Goal: Task Accomplishment & Management: Manage account settings

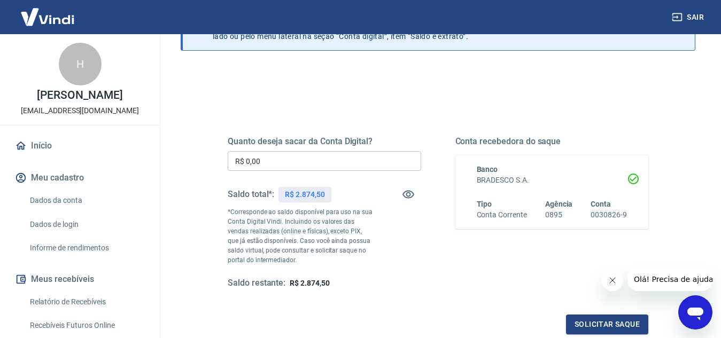
scroll to position [53, 0]
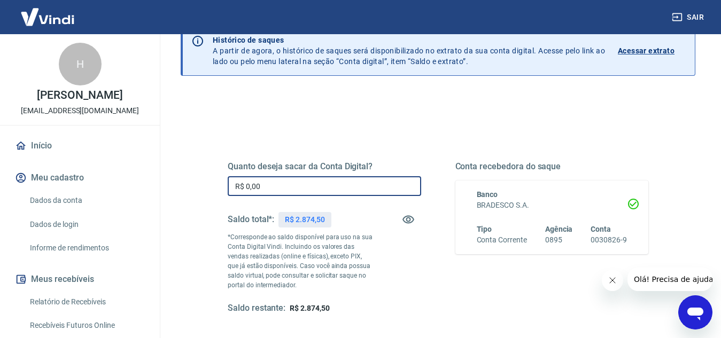
click at [303, 189] on input "R$ 0,00" at bounding box center [324, 186] width 193 height 20
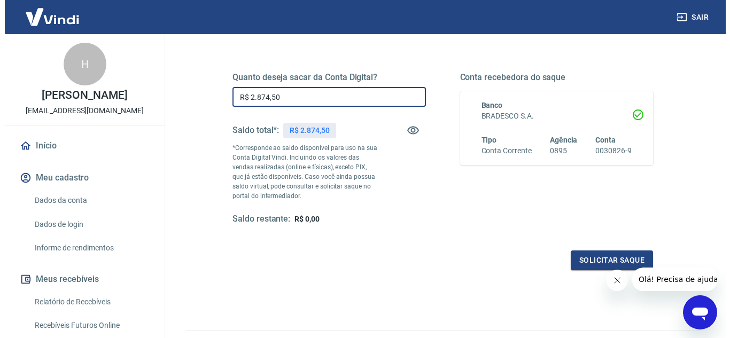
scroll to position [200, 0]
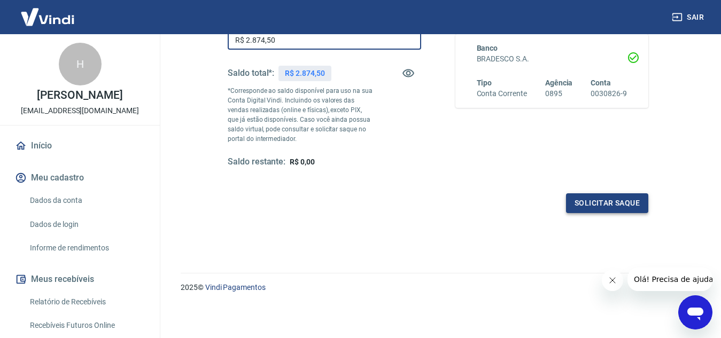
type input "R$ 2.874,50"
click at [610, 197] on button "Solicitar saque" at bounding box center [607, 203] width 82 height 20
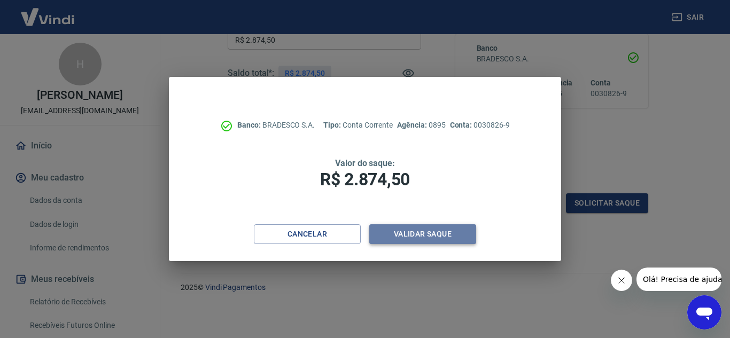
click at [435, 238] on button "Validar saque" at bounding box center [422, 234] width 107 height 20
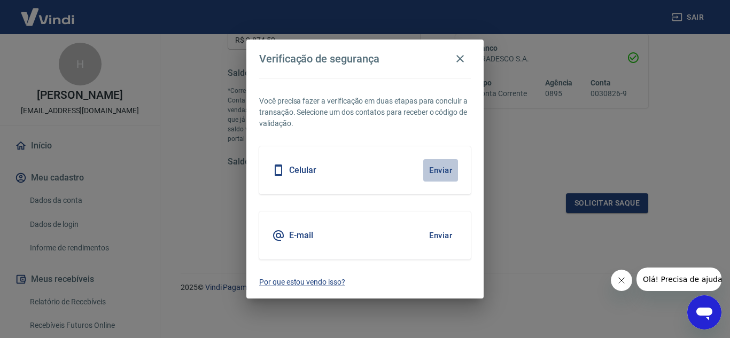
click at [443, 172] on button "Enviar" at bounding box center [440, 170] width 35 height 22
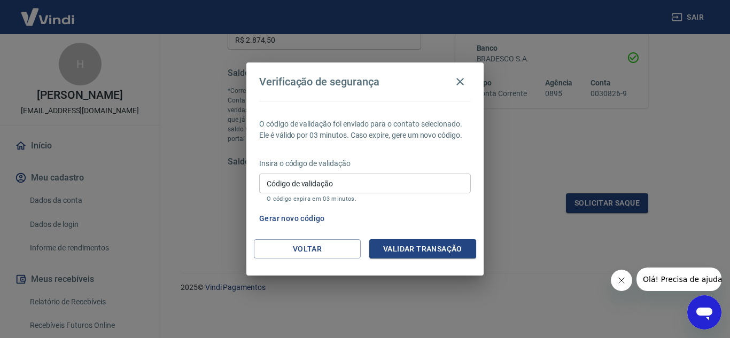
drag, startPoint x: 350, startPoint y: 169, endPoint x: 345, endPoint y: 183, distance: 14.7
click at [349, 169] on div "Insira o código de validação Código de validação Código de validação O código e…" at bounding box center [365, 181] width 212 height 46
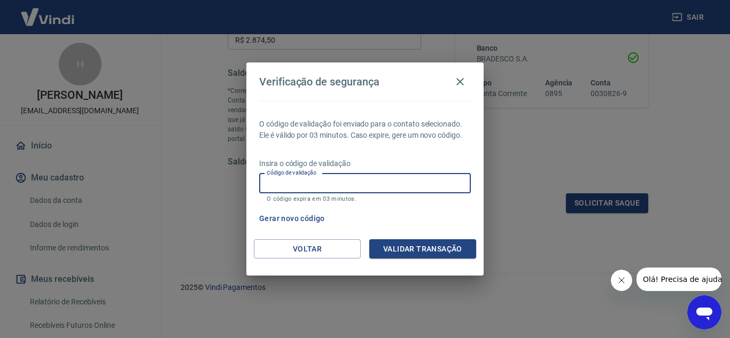
click at [345, 182] on input "Código de validação" at bounding box center [365, 184] width 212 height 20
click at [383, 133] on p "O código de validação foi enviado para o contato selecionado. Ele é válido por …" at bounding box center [365, 130] width 212 height 22
click at [326, 182] on input "Código de validação" at bounding box center [365, 184] width 212 height 20
type input "623389"
click at [433, 247] on button "Validar transação" at bounding box center [422, 249] width 107 height 20
